Goal: Task Accomplishment & Management: Use online tool/utility

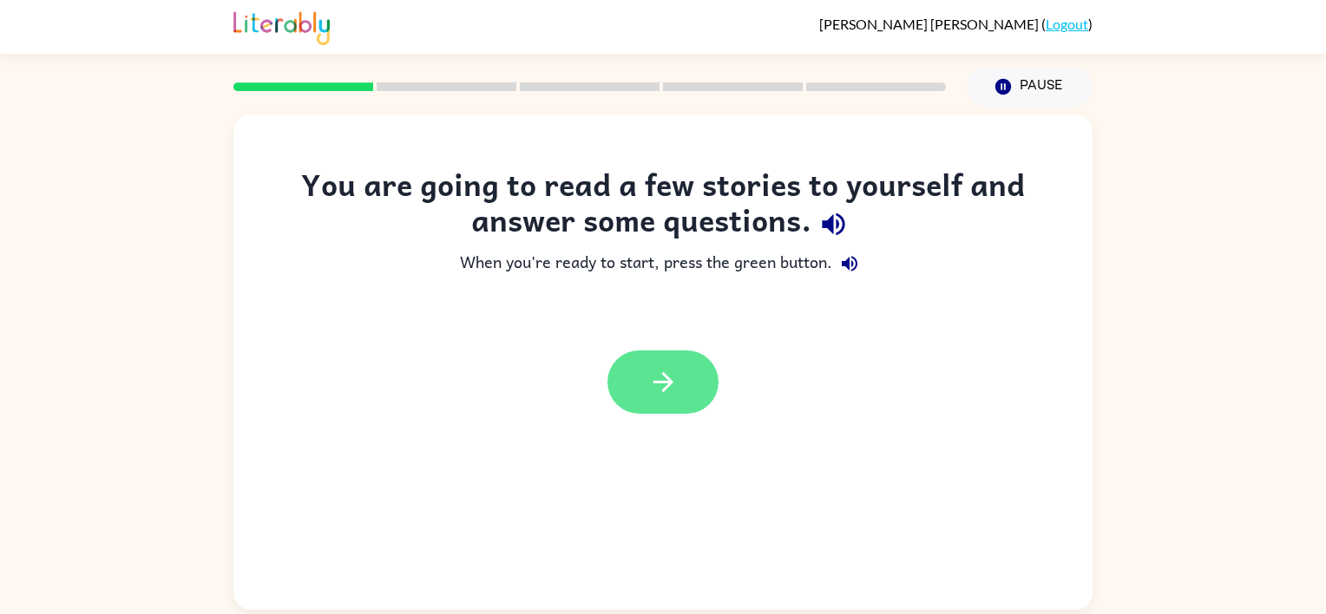
click at [673, 385] on icon "button" at bounding box center [663, 382] width 30 height 30
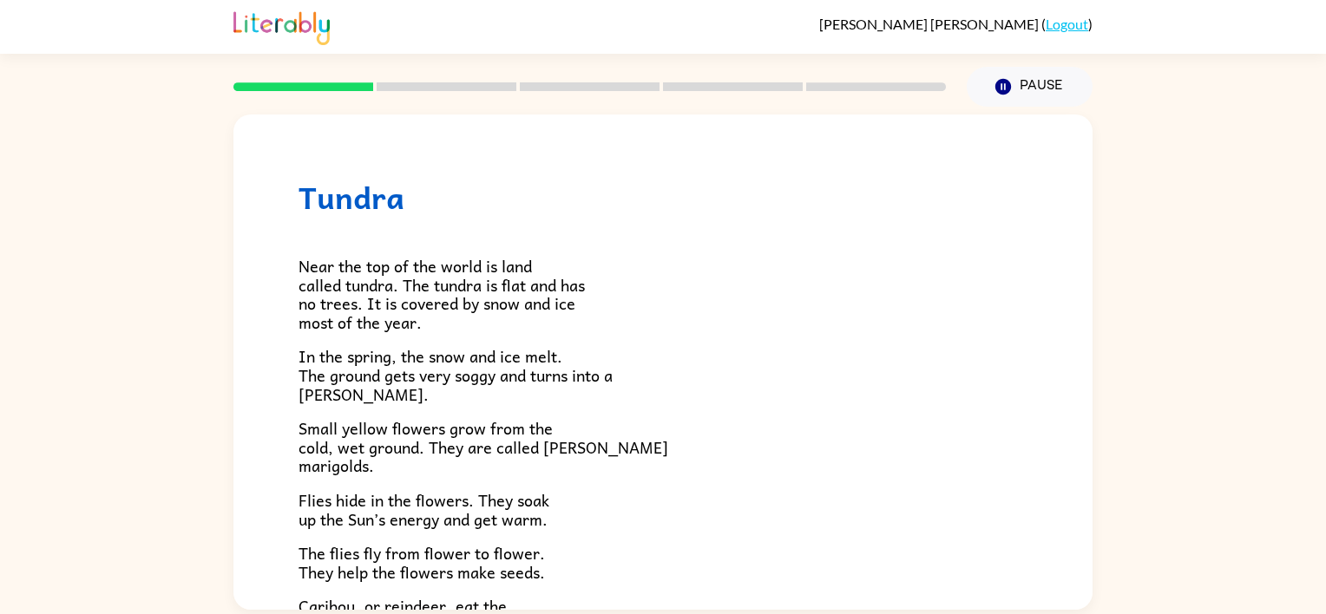
click at [1064, 27] on link "Logout" at bounding box center [1066, 24] width 43 height 16
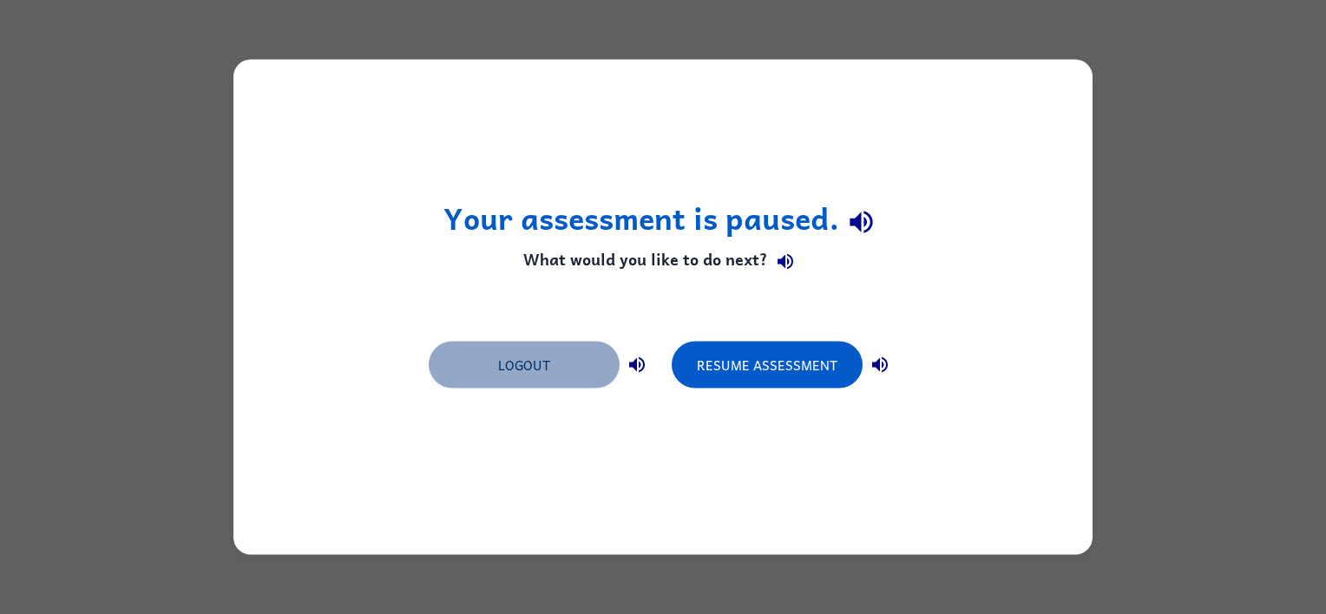
click at [488, 353] on button "Logout" at bounding box center [524, 365] width 191 height 47
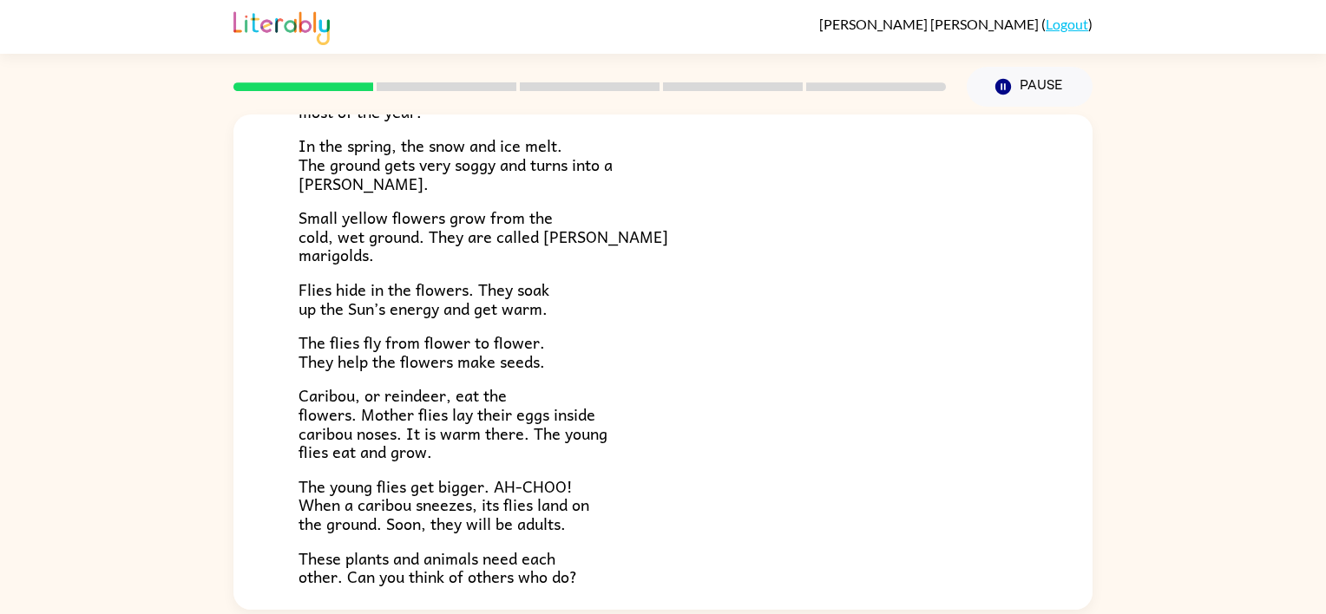
scroll to position [357, 0]
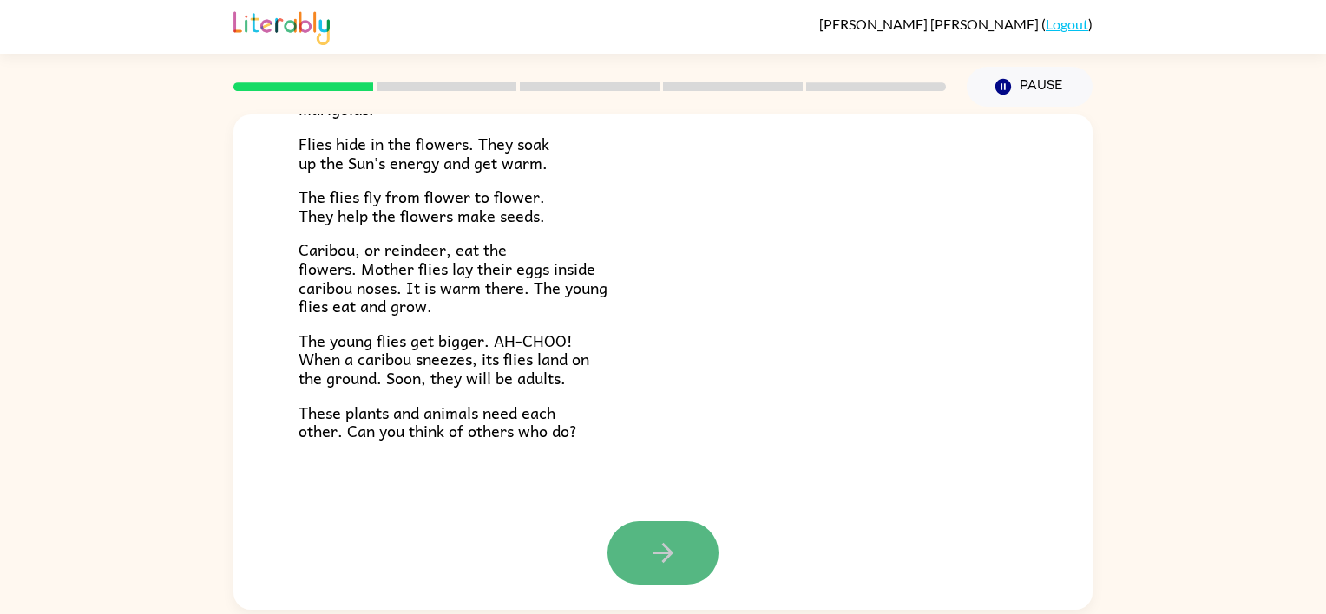
click at [665, 553] on icon "button" at bounding box center [662, 553] width 20 height 20
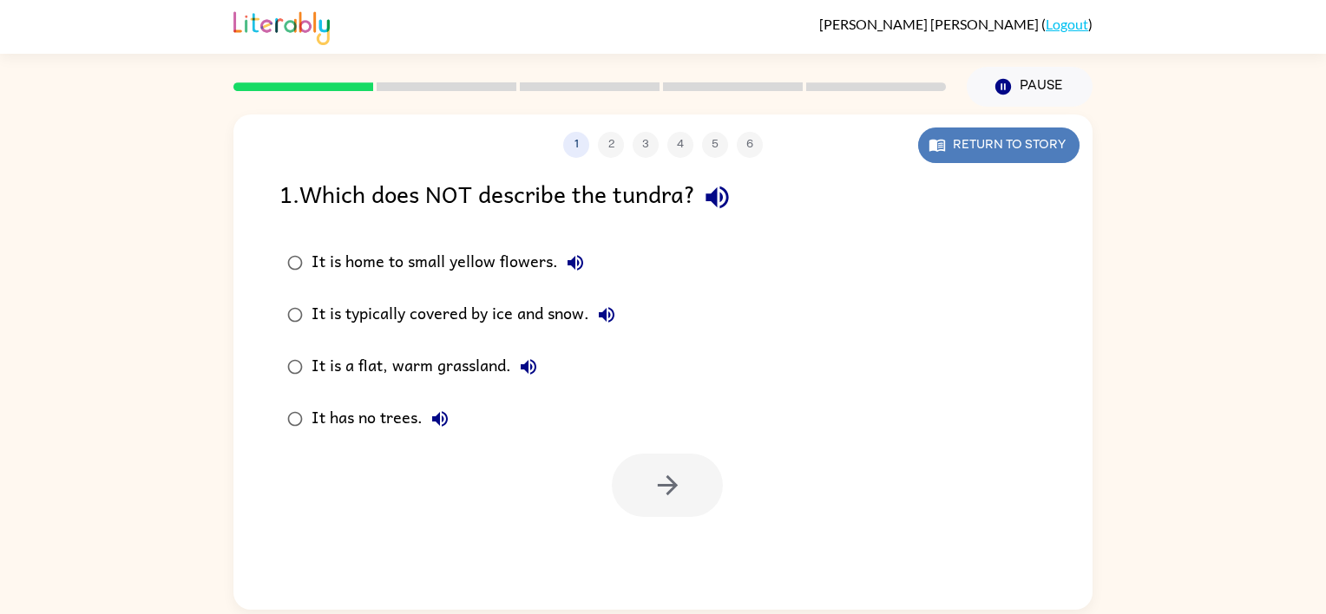
click at [965, 139] on button "Return to story" at bounding box center [998, 146] width 161 height 36
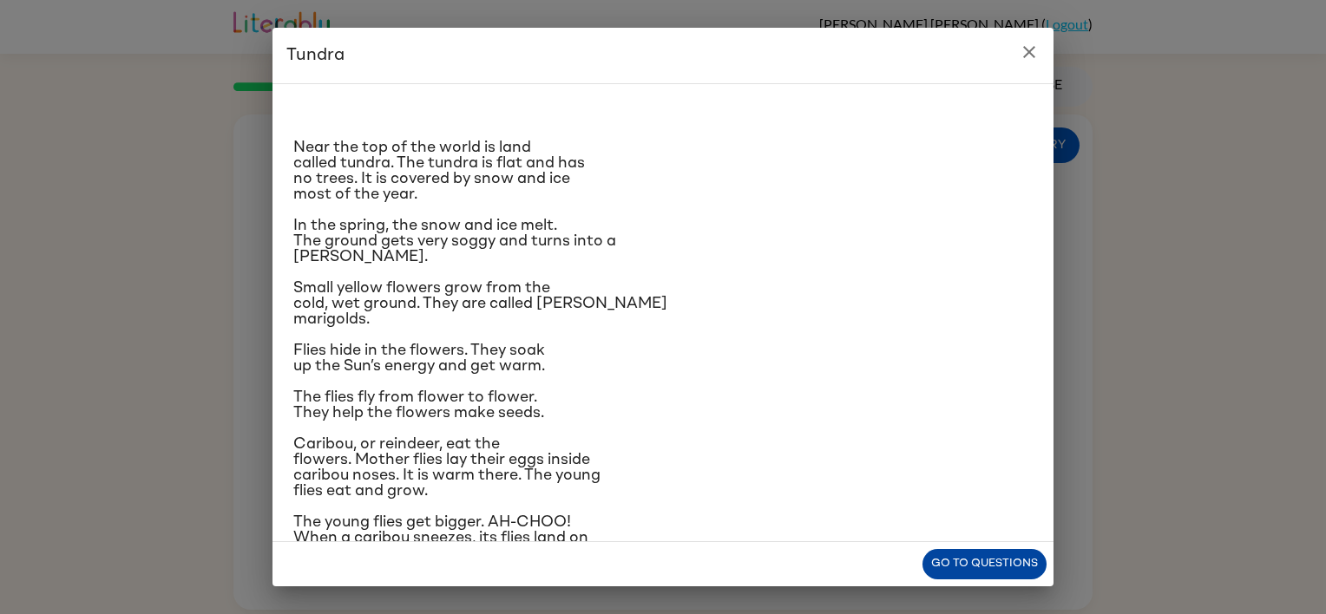
click at [968, 558] on button "Go to questions" at bounding box center [984, 564] width 124 height 30
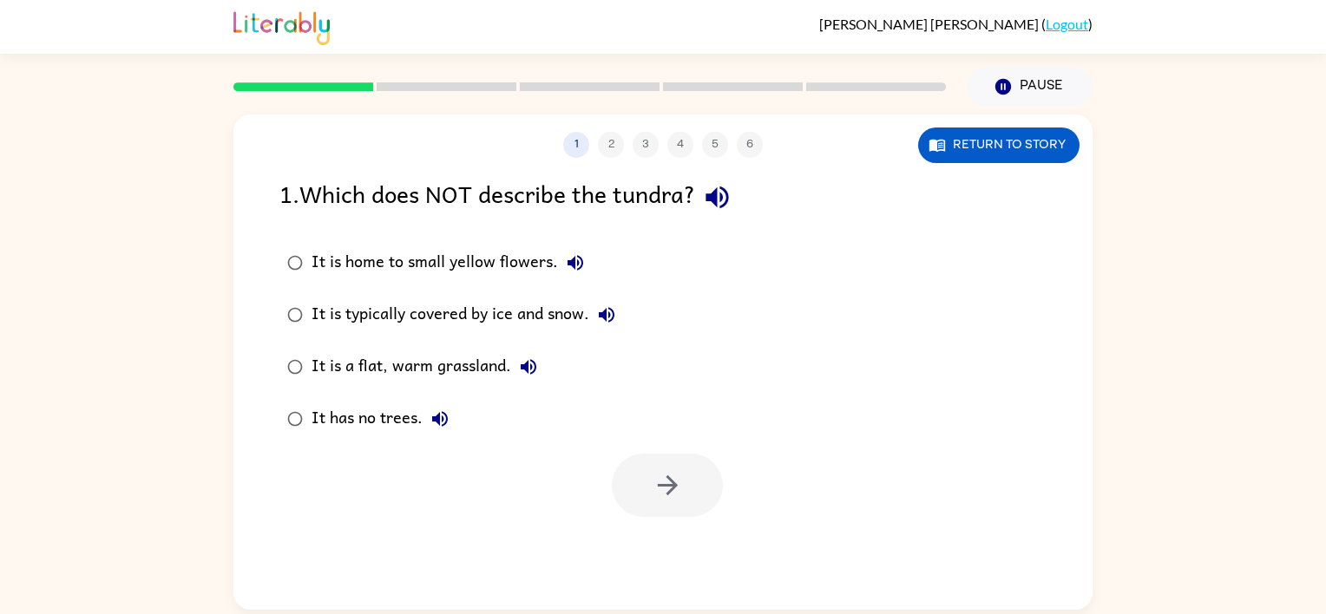
click at [330, 442] on label "It has no trees." at bounding box center [451, 419] width 363 height 52
click at [685, 486] on button "button" at bounding box center [667, 485] width 111 height 63
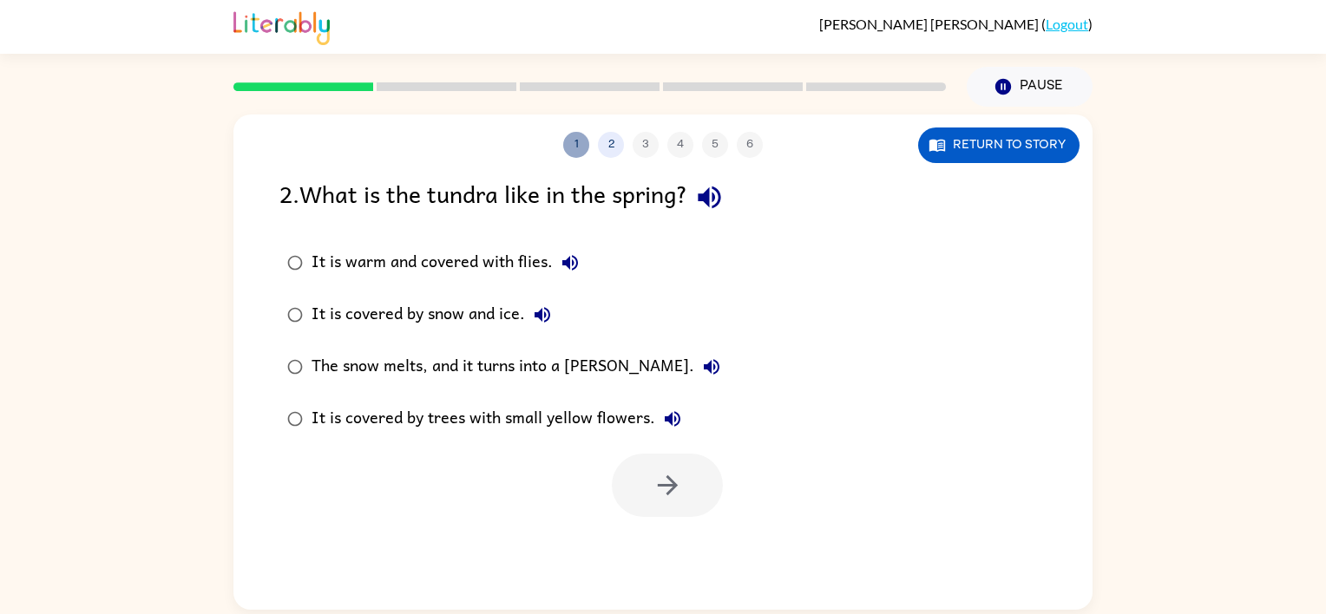
click at [579, 139] on button "1" at bounding box center [576, 145] width 26 height 26
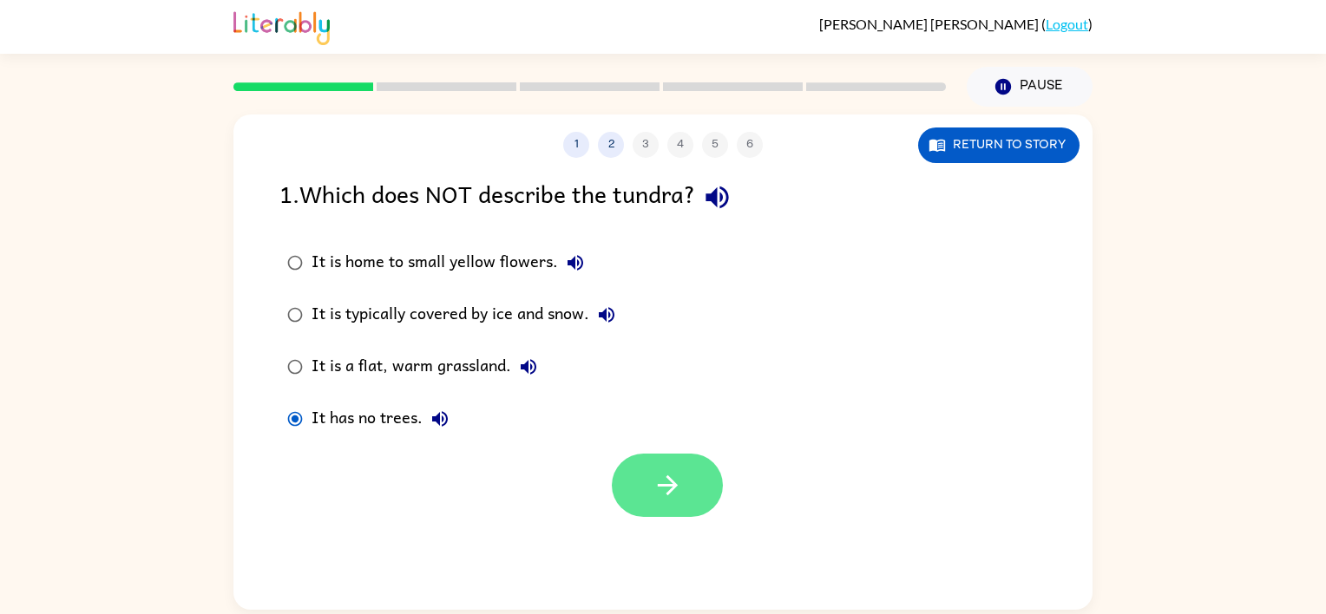
click at [708, 493] on button "button" at bounding box center [667, 485] width 111 height 63
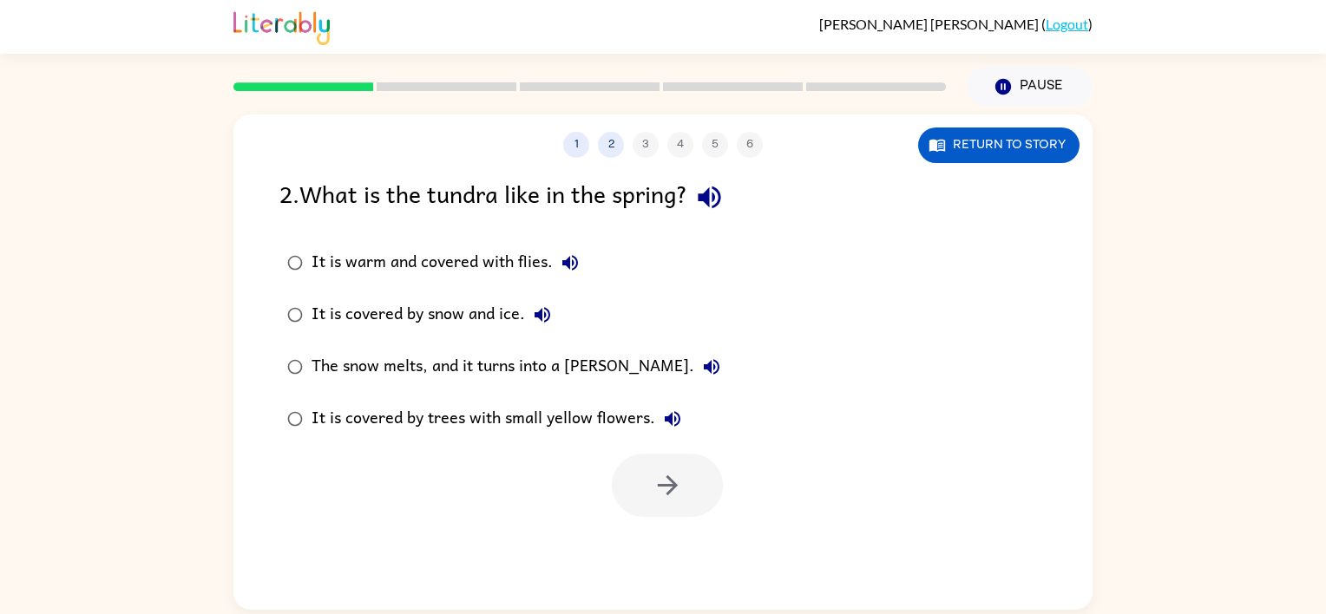
click at [420, 365] on div "The snow melts, and it turns into a marsh." at bounding box center [519, 367] width 417 height 35
click at [673, 498] on icon "button" at bounding box center [667, 485] width 30 height 30
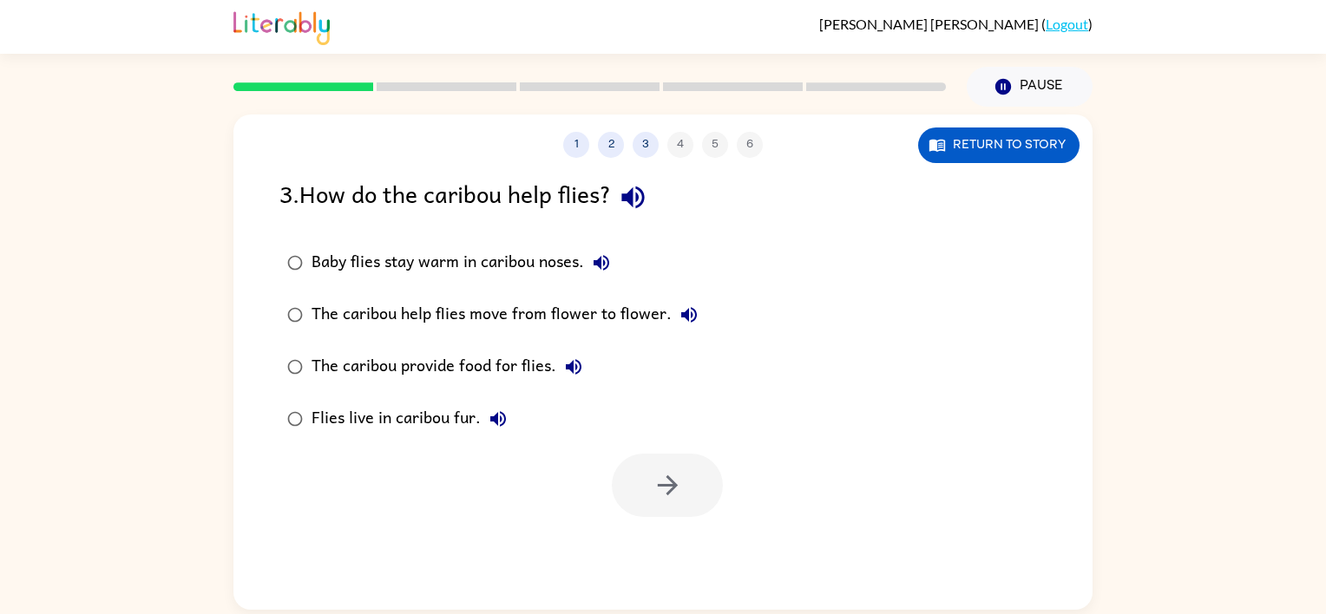
click at [431, 265] on div "Baby flies stay warm in caribou noses." at bounding box center [464, 263] width 307 height 35
click at [642, 493] on button "button" at bounding box center [667, 485] width 111 height 63
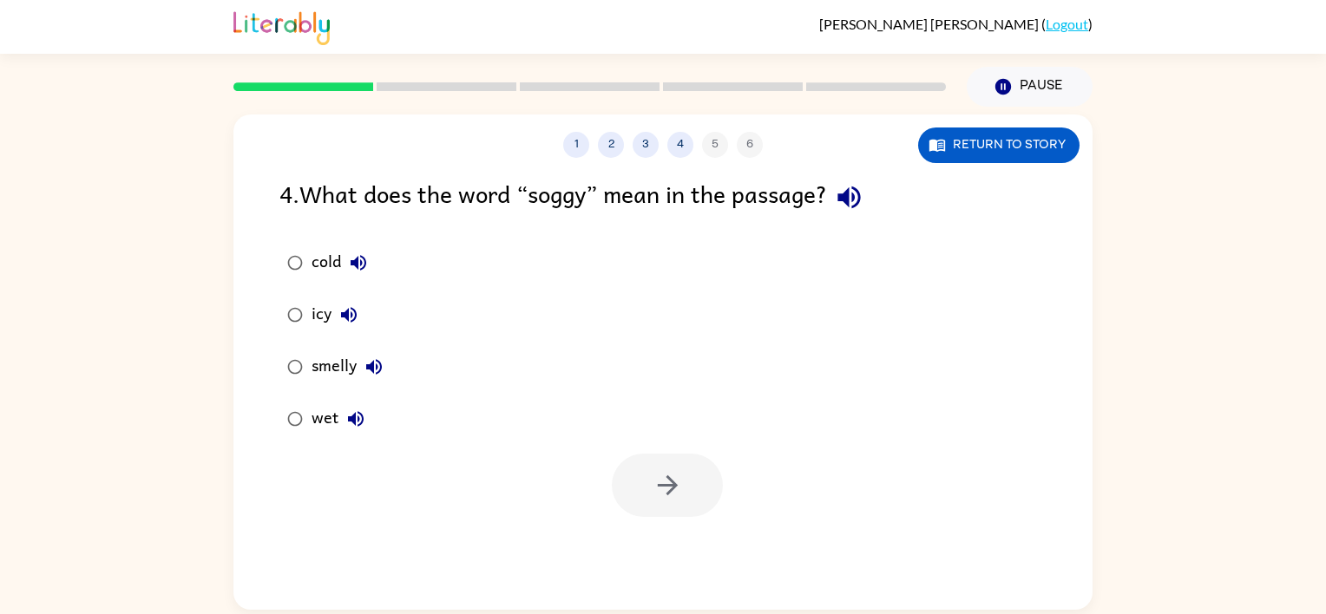
click at [320, 429] on div "wet" at bounding box center [342, 419] width 62 height 35
click at [656, 500] on icon "button" at bounding box center [667, 485] width 30 height 30
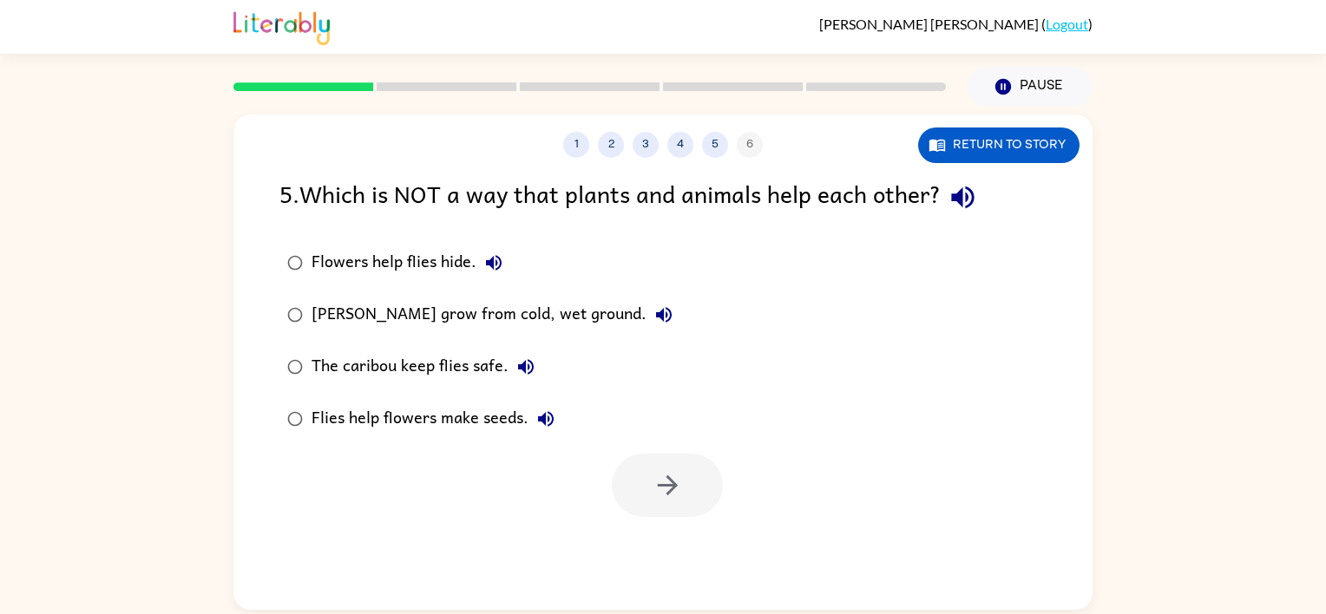
click at [1068, 38] on div "Jaylah Fahie ( Logout )" at bounding box center [662, 27] width 859 height 54
click at [1079, 20] on link "Logout" at bounding box center [1066, 24] width 43 height 16
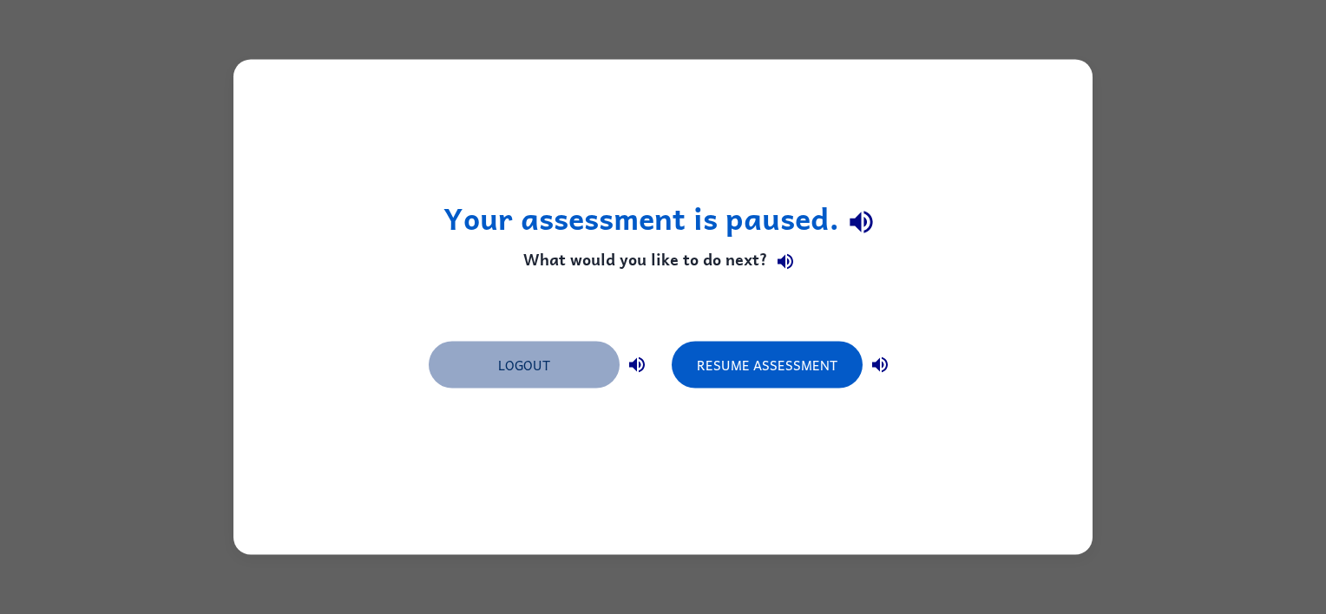
click at [555, 364] on button "Logout" at bounding box center [524, 365] width 191 height 47
